Goal: Transaction & Acquisition: Book appointment/travel/reservation

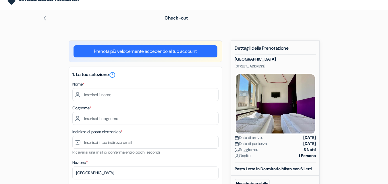
scroll to position [29, 0]
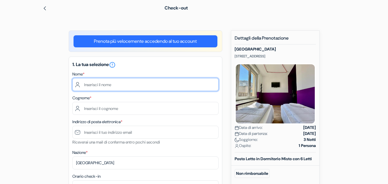
click at [124, 82] on input "text" at bounding box center [145, 84] width 146 height 13
type input "matteo"
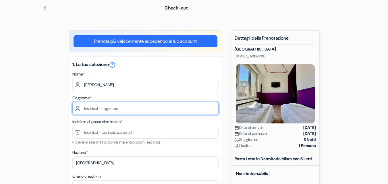
drag, startPoint x: 115, startPoint y: 106, endPoint x: 116, endPoint y: 112, distance: 5.9
click at [116, 112] on input "text" at bounding box center [145, 108] width 146 height 13
type input "cordaro"
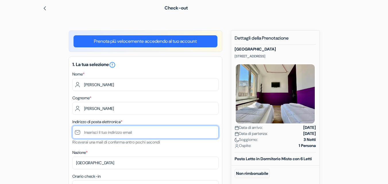
click at [116, 134] on input "text" at bounding box center [145, 132] width 146 height 13
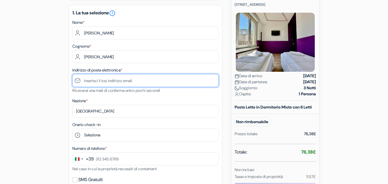
scroll to position [86, 0]
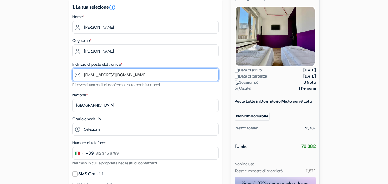
type input "[EMAIL_ADDRESS][DOMAIN_NAME]"
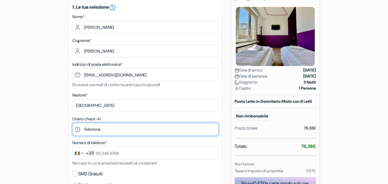
click at [130, 126] on select "Seleziona 15:00 16:00 17:00 18:00 19:00 20:00 21:00 22:00 23:00 0:00" at bounding box center [145, 129] width 146 height 13
click at [72, 123] on select "Seleziona 15:00 16:00 17:00 18:00 19:00 20:00 21:00 22:00 23:00 0:00" at bounding box center [145, 129] width 146 height 13
click at [126, 135] on select "Seleziona 15:00 16:00 17:00 18:00 19:00 20:00 21:00 22:00 23:00 0:00" at bounding box center [145, 129] width 146 height 13
select select "19"
click at [72, 123] on select "Seleziona 15:00 16:00 17:00 18:00 19:00 20:00 21:00 22:00 23:00 0:00" at bounding box center [145, 129] width 146 height 13
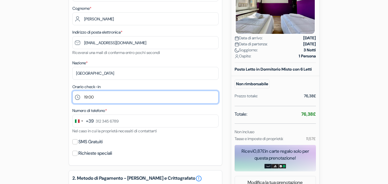
scroll to position [119, 0]
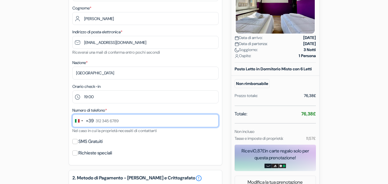
click at [108, 118] on input "text" at bounding box center [145, 120] width 146 height 13
type input "3"
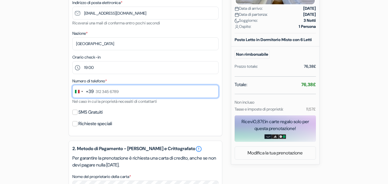
scroll to position [149, 0]
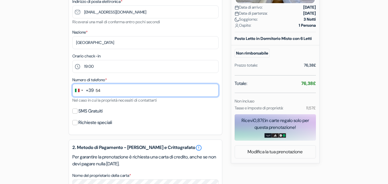
type input "5"
type input "333 605 5089"
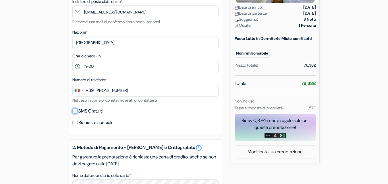
click at [76, 113] on input "SMS Gratuiti" at bounding box center [74, 111] width 5 height 5
checkbox input "true"
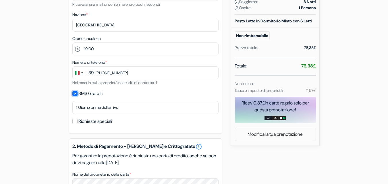
scroll to position [167, 0]
click at [77, 123] on input "Richieste speciali" at bounding box center [74, 121] width 5 height 5
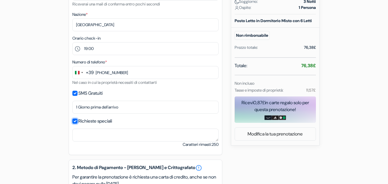
click at [76, 122] on input "Richieste speciali" at bounding box center [74, 121] width 5 height 5
checkbox input "false"
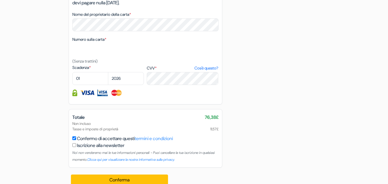
scroll to position [335, 0]
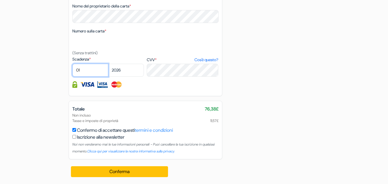
click at [95, 70] on select "01 02 03 04 05 06 07 08 09 10 11 12" at bounding box center [90, 70] width 36 height 13
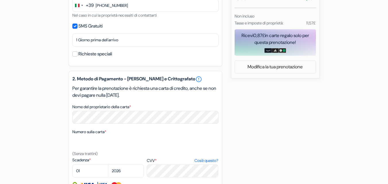
scroll to position [235, 0]
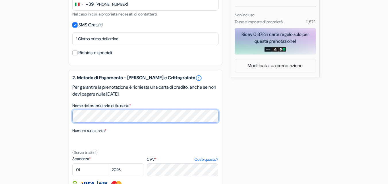
click at [52, 110] on div "add_box Ostello Hotello 6 Via Valdirivo, Trieste, Italia Dettagli della Struttu…" at bounding box center [194, 54] width 328 height 460
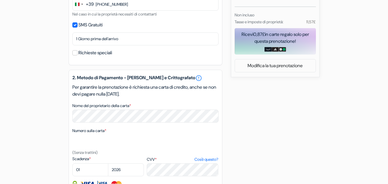
click at [49, 85] on div "add_box Ostello Hotello 6 Via Valdirivo, Trieste, Italia Dettagli della Struttu…" at bounding box center [194, 54] width 328 height 460
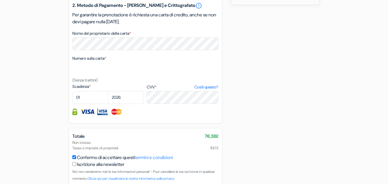
scroll to position [308, 0]
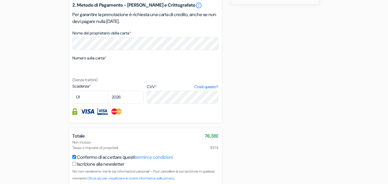
click at [83, 55] on label "Numero sulla carta *" at bounding box center [89, 58] width 34 height 6
click at [0, 0] on textarea "Nome del proprietario della carta *" at bounding box center [0, 0] width 0 height 0
click at [99, 94] on select "01 02 03 04 05 06 07 08 09 10 11 12" at bounding box center [90, 97] width 36 height 13
select select "11"
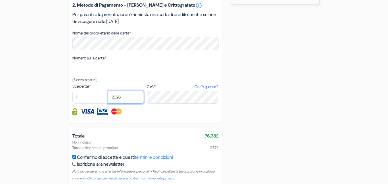
click at [118, 101] on select "2025 2026 2027 2028 2029 2030 2031 2032 2033 2034 2035 2036 2037 2038 2039 2040…" at bounding box center [126, 97] width 36 height 13
select select "2025"
click at [108, 91] on select "2025 2026 2027 2028 2029 2030 2031 2032 2033 2034 2035 2036 2037 2038 2039 2040…" at bounding box center [126, 97] width 36 height 13
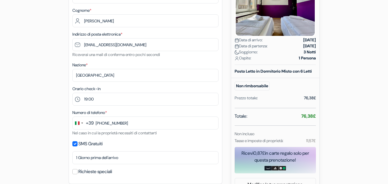
scroll to position [117, 0]
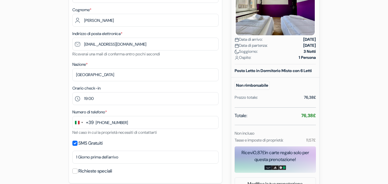
click at [228, 66] on div "add_box Ostello Hotello 6 Via Valdirivo, Trieste, Italia Dettagli della Struttu…" at bounding box center [194, 172] width 328 height 460
click at [228, 81] on div "add_box Ostello Hotello 6 Via Valdirivo, Trieste, Italia Dettagli della Struttu…" at bounding box center [194, 172] width 328 height 460
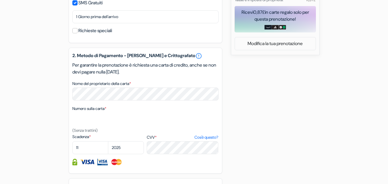
scroll to position [335, 0]
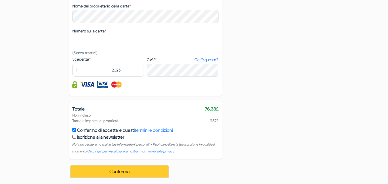
click at [126, 171] on button "Conferma Loading..." at bounding box center [119, 171] width 97 height 11
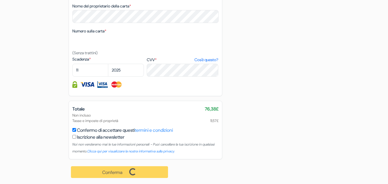
click at [0, 171] on nordpass-portal at bounding box center [0, 171] width 0 height 0
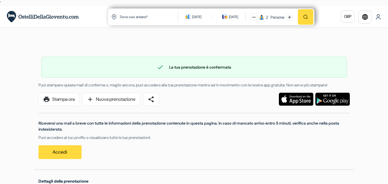
click at [307, 15] on img "button" at bounding box center [305, 16] width 5 height 5
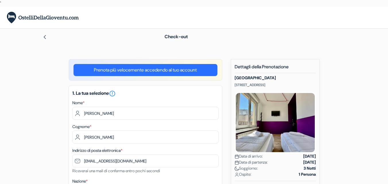
select select "19"
select select "11"
select select "2025"
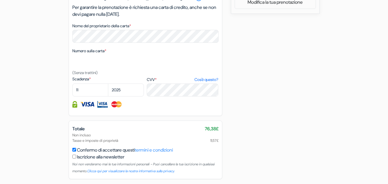
scroll to position [290, 0]
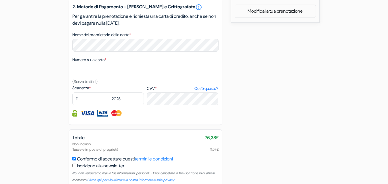
drag, startPoint x: 204, startPoint y: 139, endPoint x: 220, endPoint y: 143, distance: 16.9
click at [220, 143] on div "Totale 76,38£ Non incluso Tasse e imposte di proprietà 11,57£ Confermo di accet…" at bounding box center [146, 159] width 154 height 59
click at [216, 139] on span "76,38£" at bounding box center [212, 138] width 14 height 7
drag, startPoint x: 205, startPoint y: 138, endPoint x: 214, endPoint y: 136, distance: 9.5
click at [214, 136] on span "76,38£" at bounding box center [212, 138] width 14 height 7
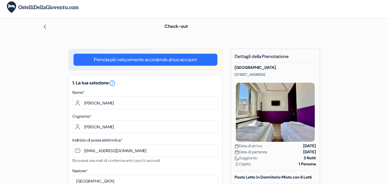
scroll to position [0, 0]
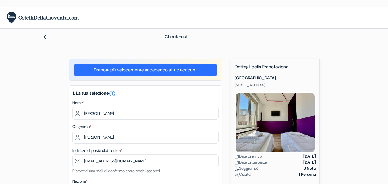
click at [49, 38] on div at bounding box center [95, 36] width 105 height 7
drag, startPoint x: 47, startPoint y: 39, endPoint x: 45, endPoint y: 38, distance: 3.0
click at [47, 39] on div at bounding box center [95, 36] width 105 height 7
click at [45, 37] on img at bounding box center [45, 37] width 5 height 5
